Goal: Task Accomplishment & Management: Manage account settings

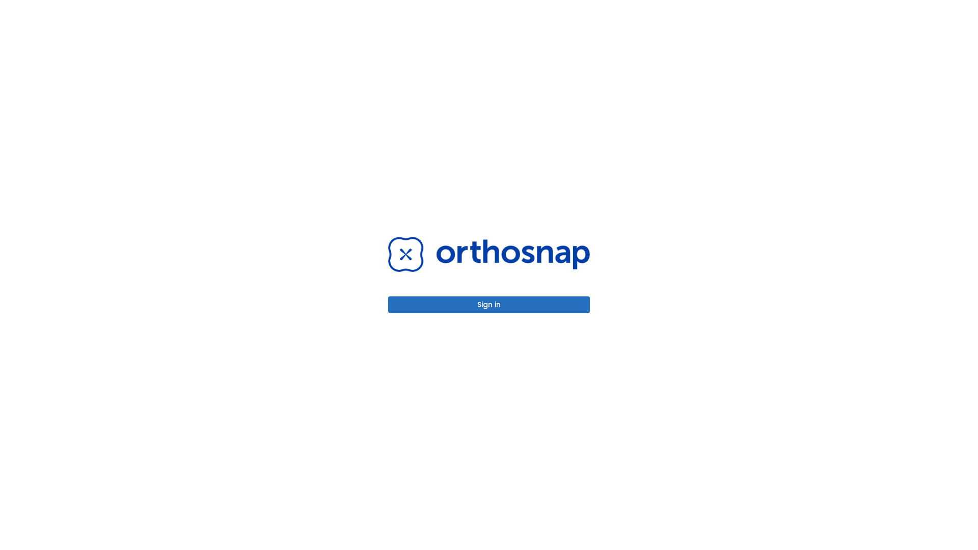
click at [489, 304] on button "Sign in" at bounding box center [489, 304] width 202 height 17
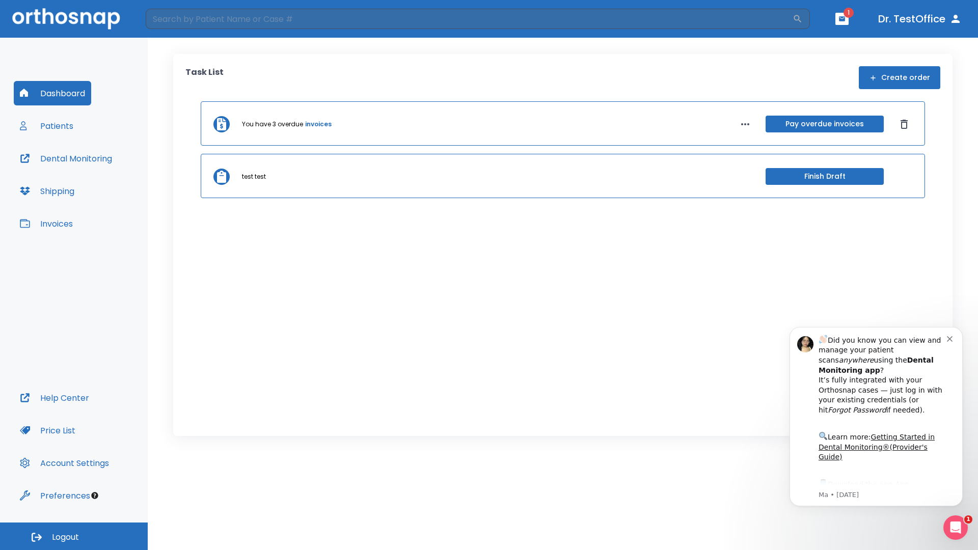
click at [74, 536] on span "Logout" at bounding box center [65, 537] width 27 height 11
